Goal: Task Accomplishment & Management: Use online tool/utility

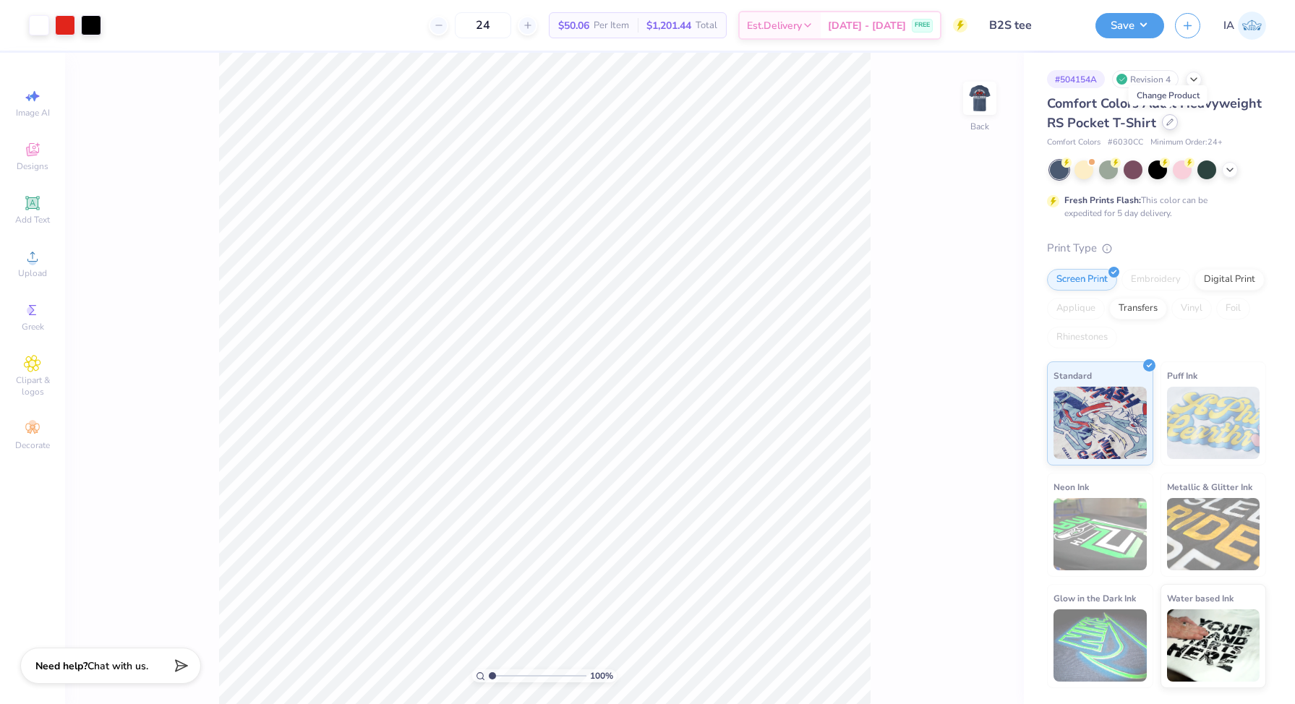
click at [1167, 125] on icon at bounding box center [1169, 122] width 7 height 7
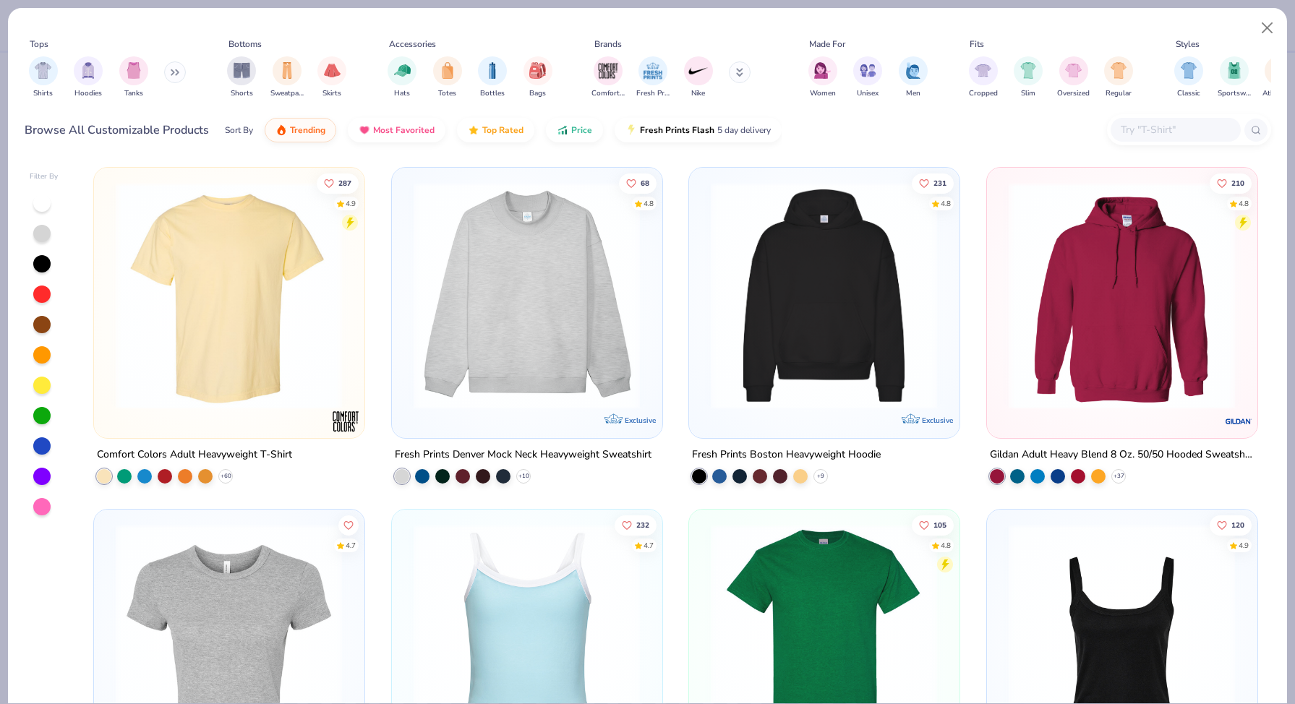
click at [1128, 126] on input "text" at bounding box center [1174, 129] width 111 height 17
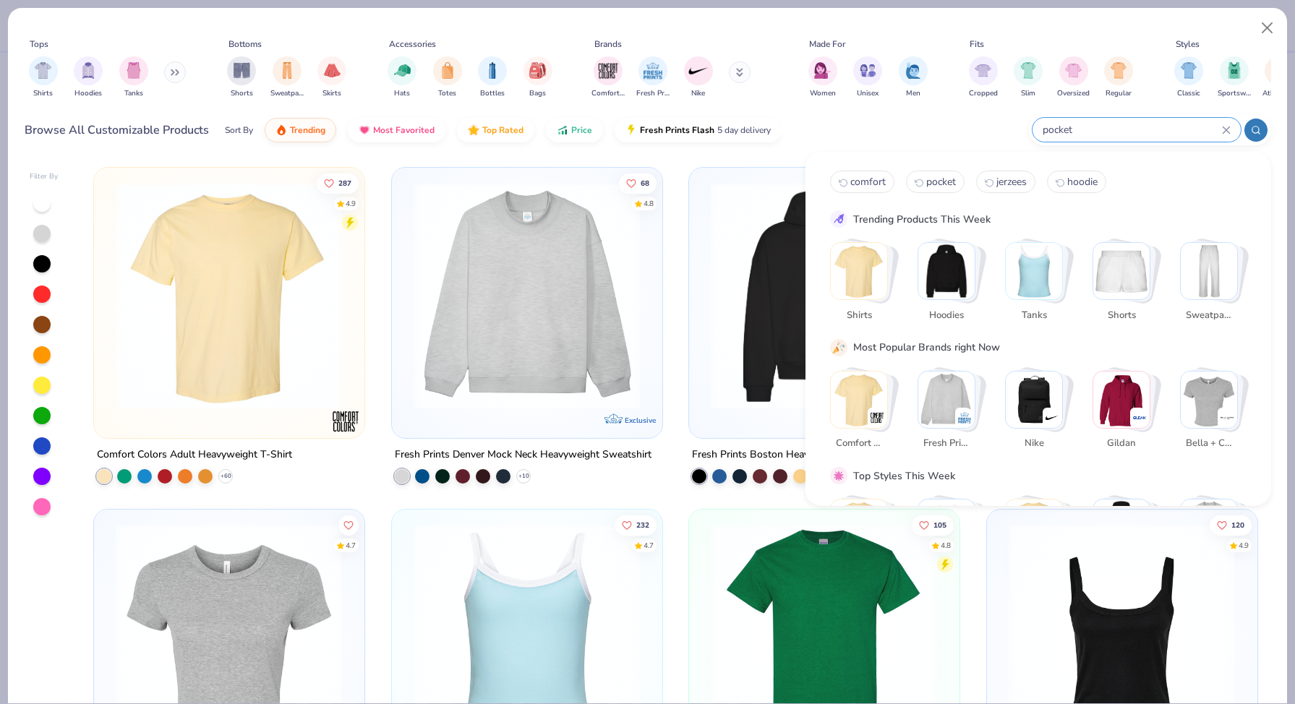
type input "pocket"
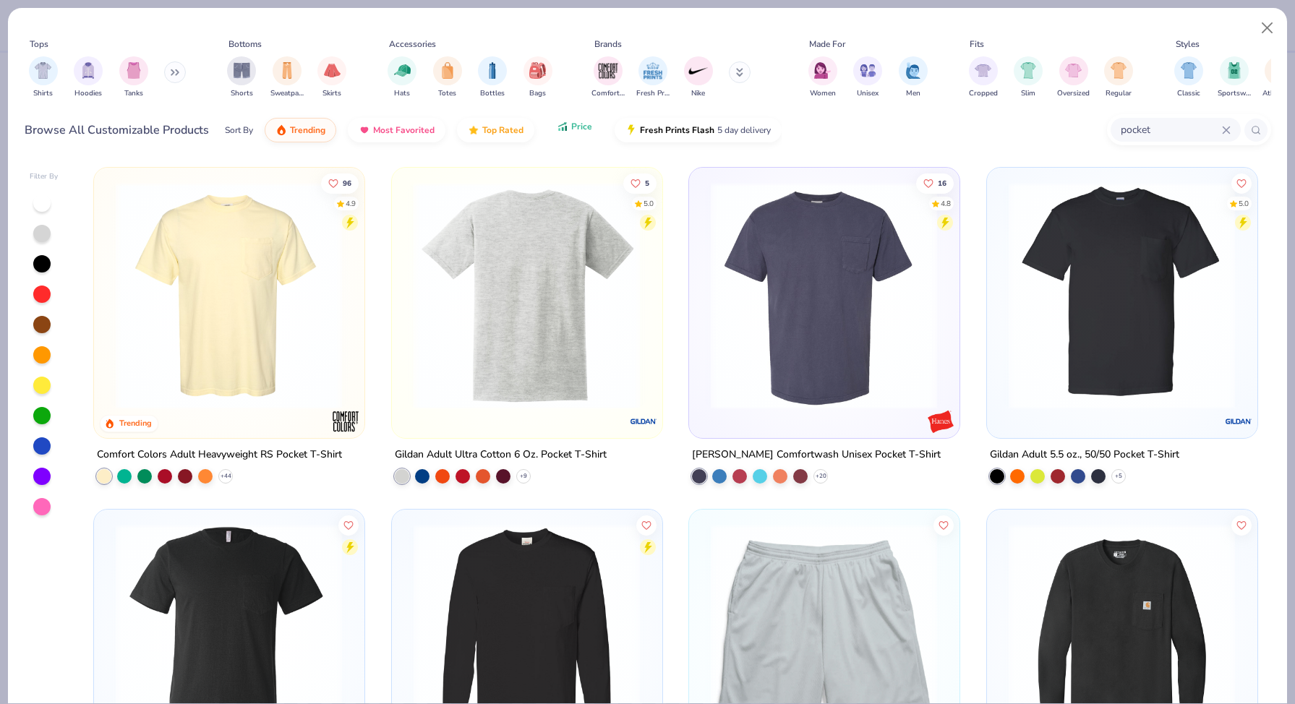
click at [562, 129] on icon "button" at bounding box center [563, 126] width 12 height 13
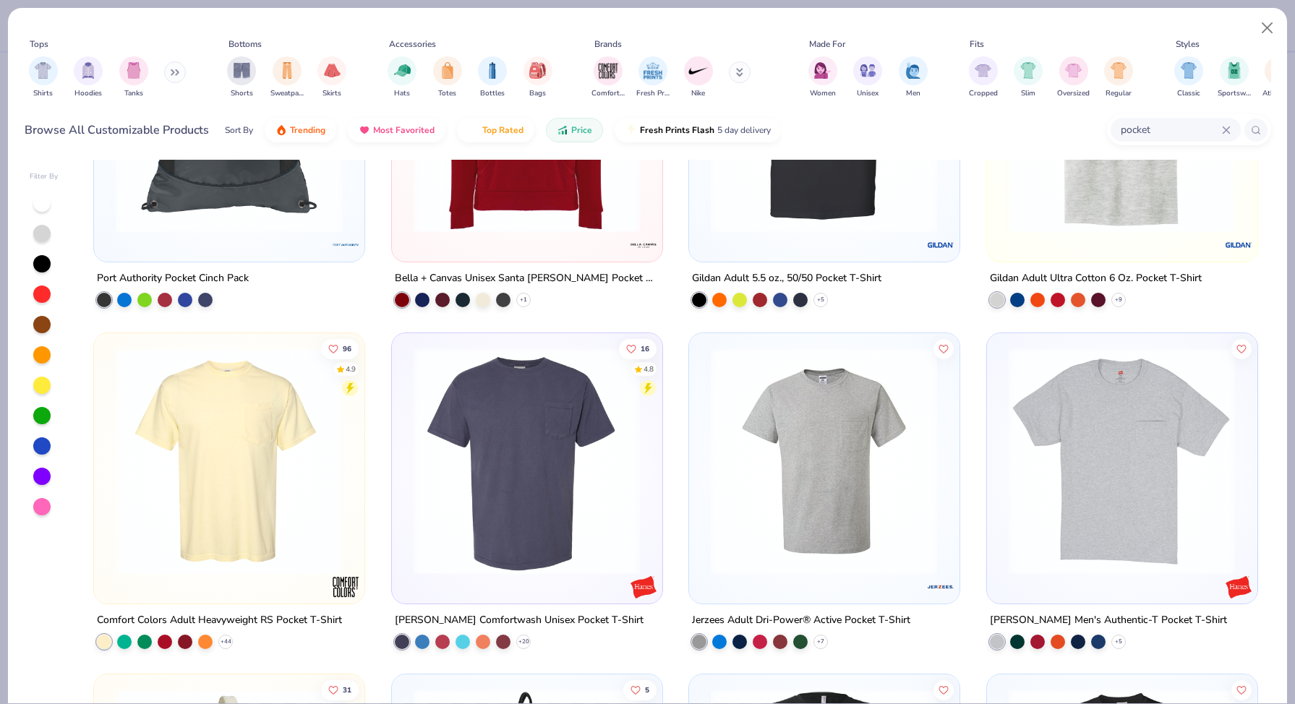
scroll to position [177, 0]
click at [494, 520] on img at bounding box center [526, 459] width 241 height 227
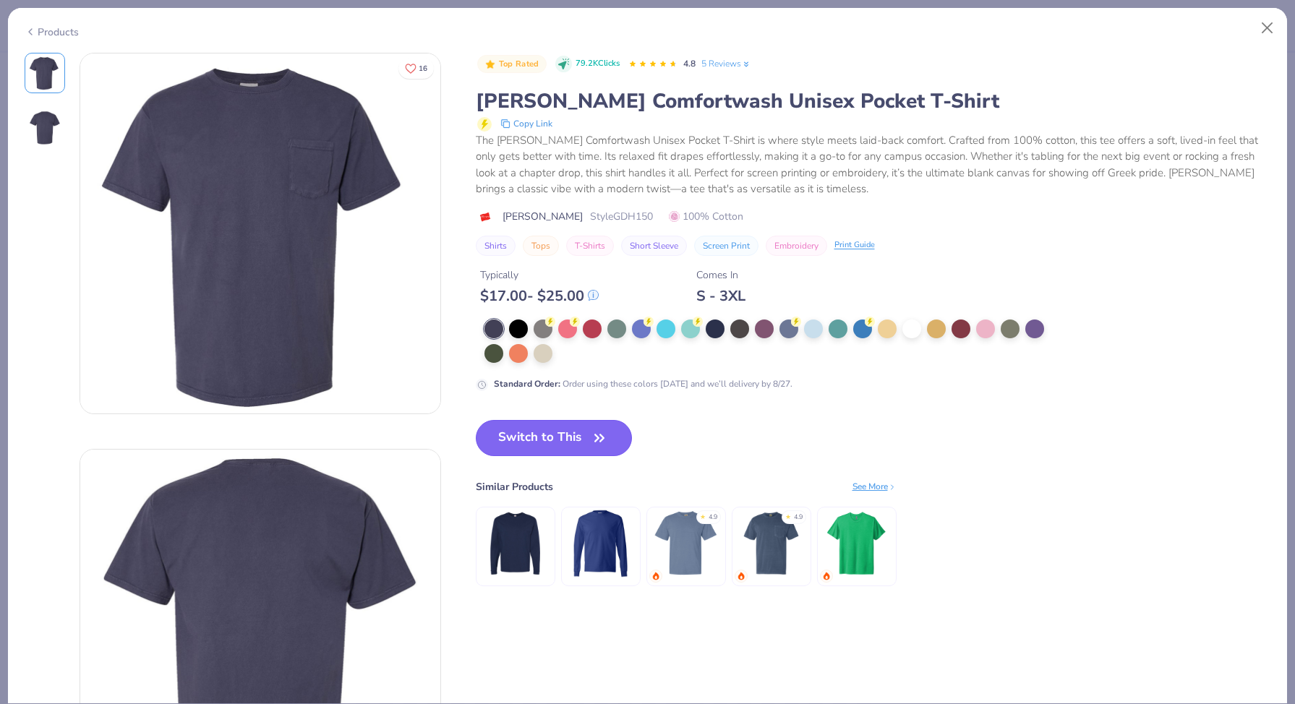
click at [590, 440] on span "button" at bounding box center [599, 438] width 20 height 20
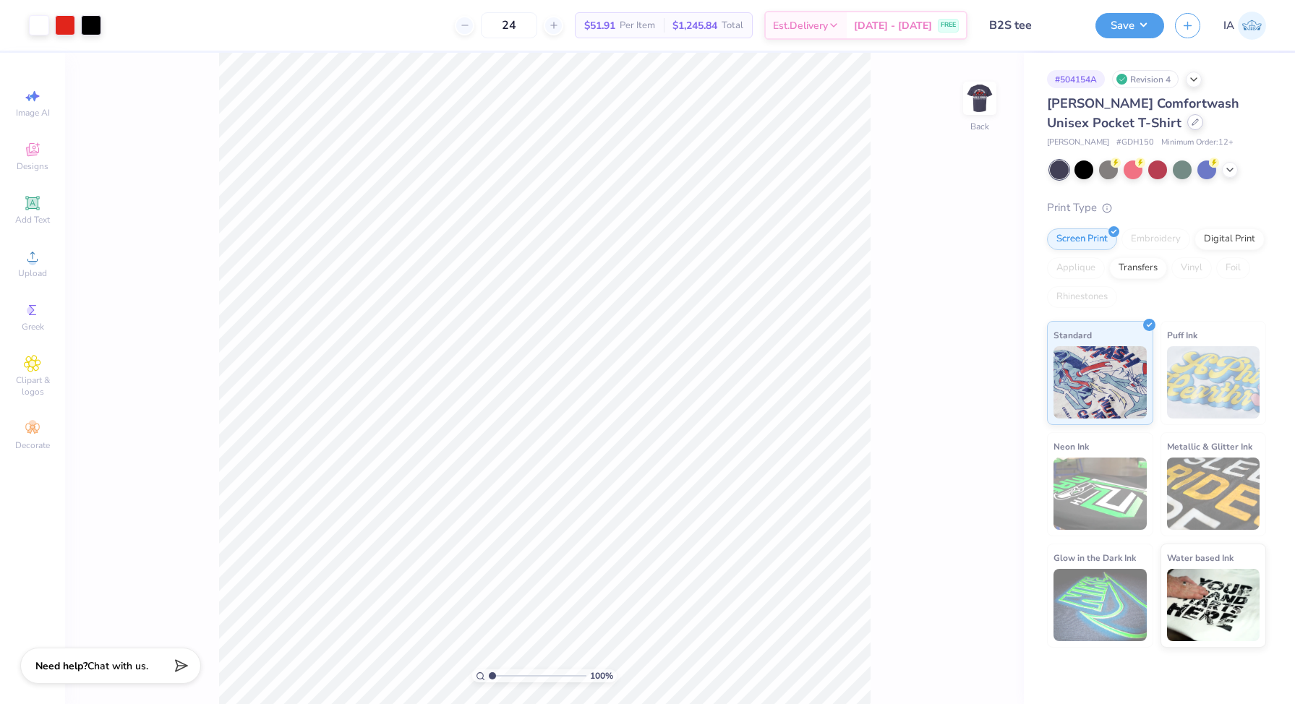
click at [1187, 128] on div at bounding box center [1195, 122] width 16 height 16
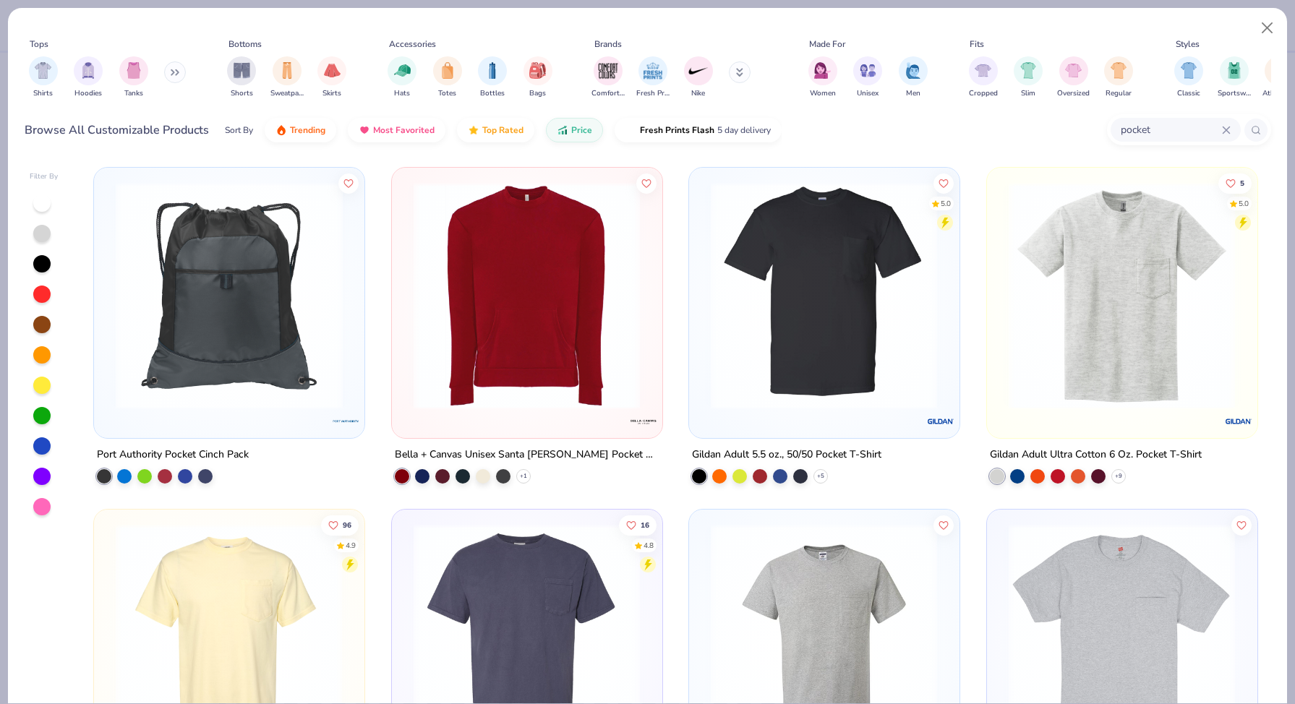
click at [723, 335] on img at bounding box center [823, 295] width 241 height 227
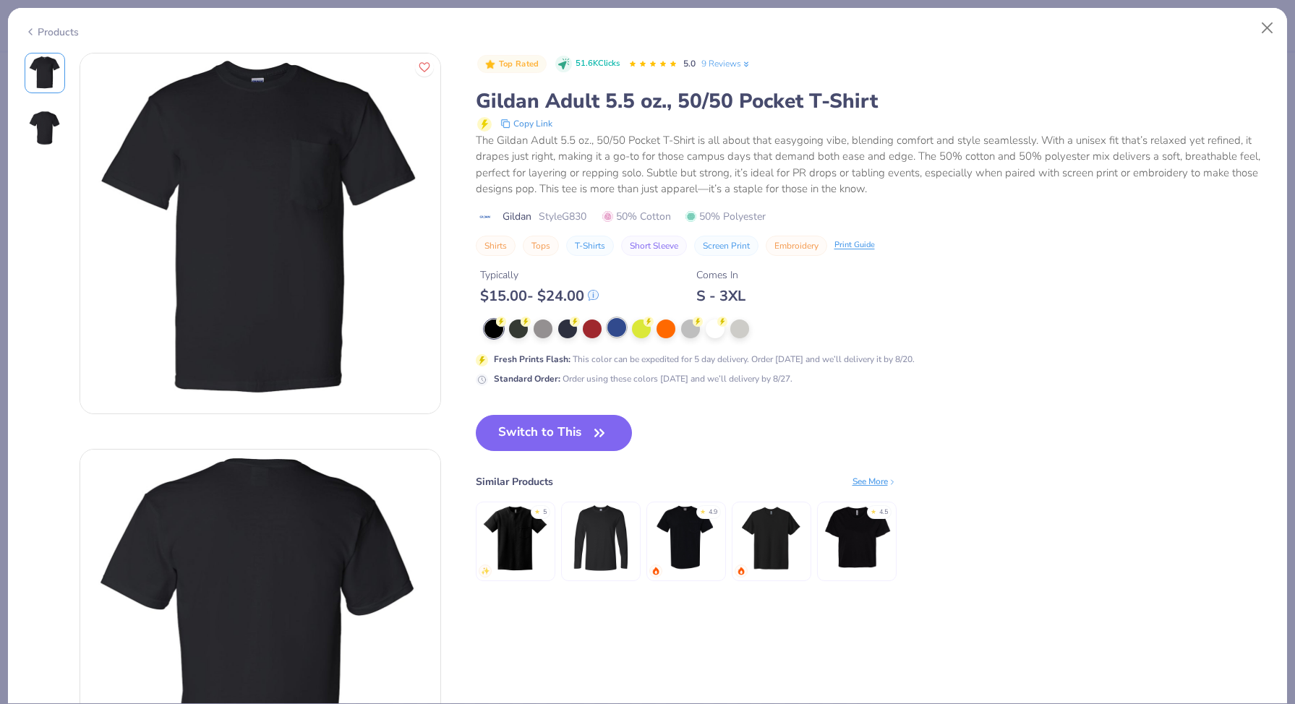
click at [613, 329] on div at bounding box center [616, 327] width 19 height 19
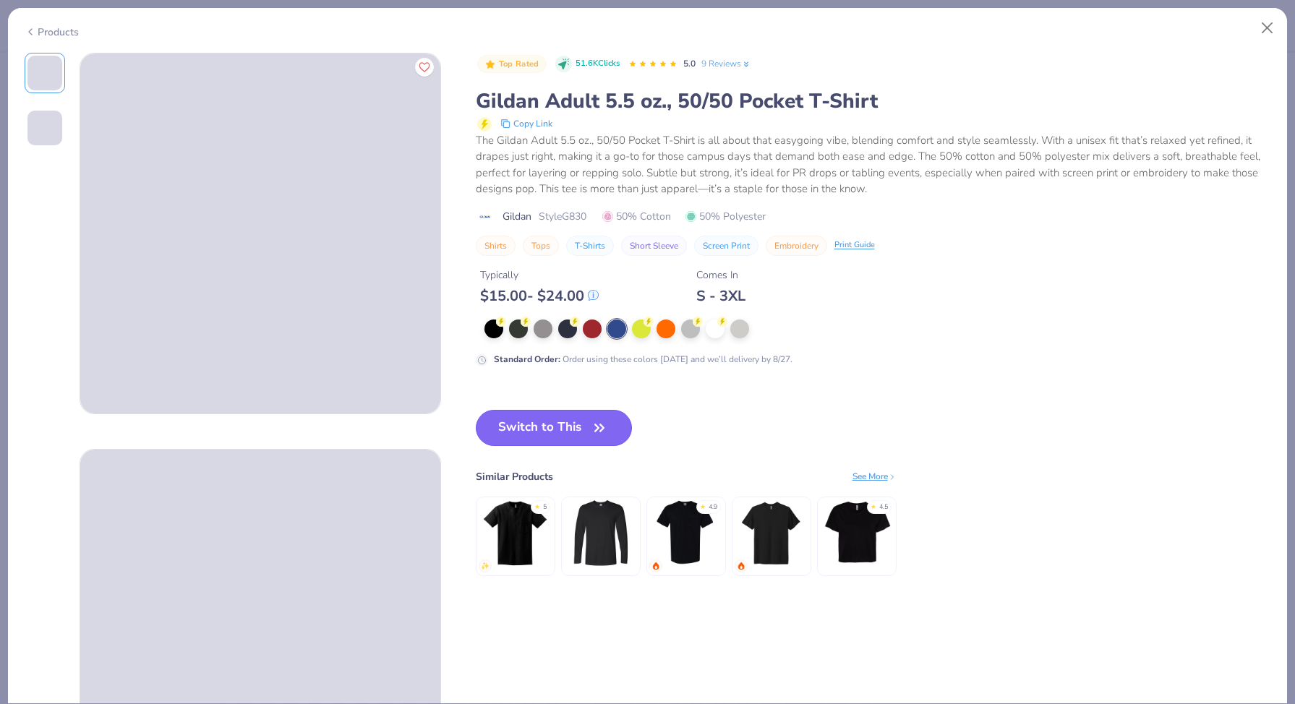
click at [561, 421] on button "Switch to This" at bounding box center [554, 428] width 157 height 36
